Goal: Information Seeking & Learning: Learn about a topic

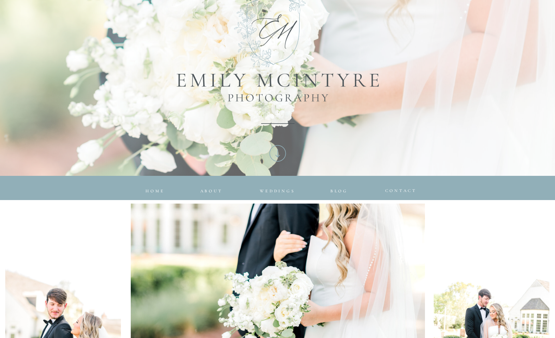
scroll to position [147, 0]
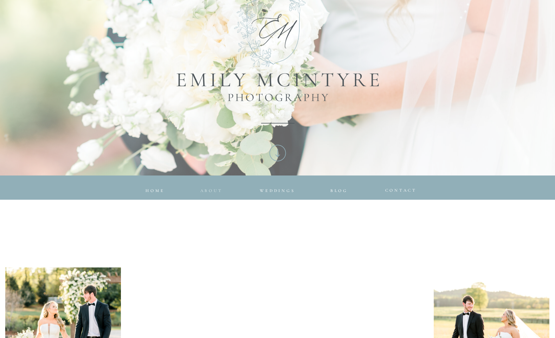
click at [207, 191] on nav "about" at bounding box center [210, 189] width 20 height 4
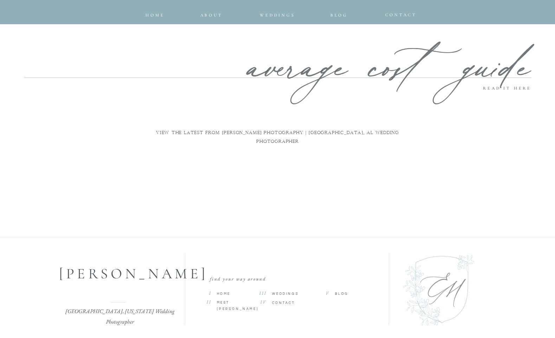
scroll to position [2855, 0]
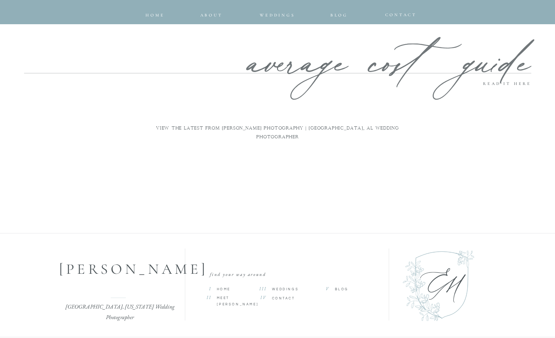
click at [509, 82] on p "Read it here" at bounding box center [454, 84] width 154 height 7
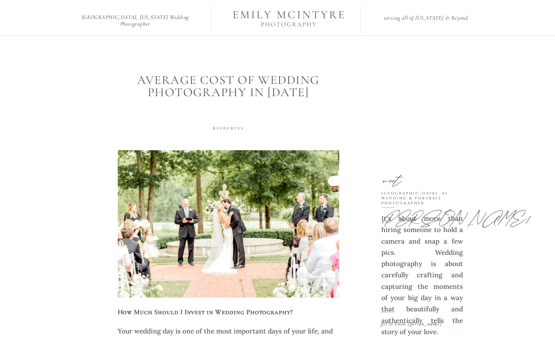
click at [287, 22] on div at bounding box center [288, 0] width 136 height 122
